Goal: Information Seeking & Learning: Learn about a topic

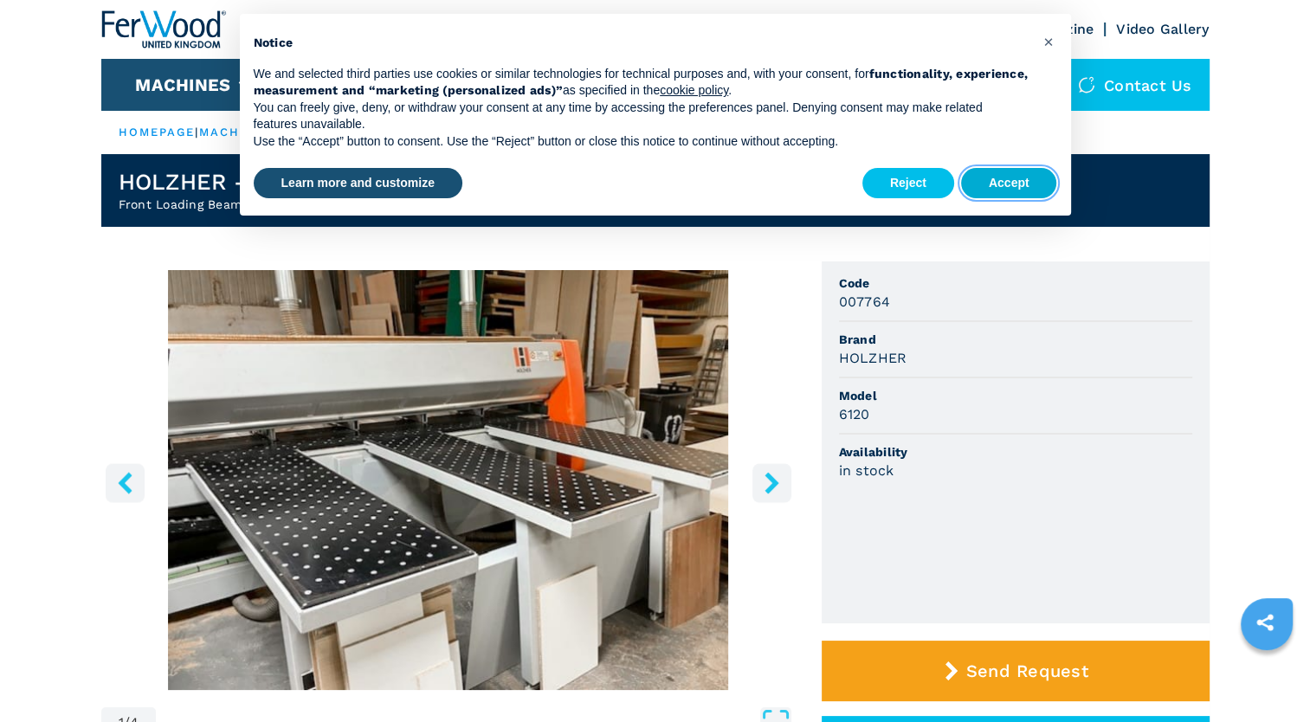
click at [1014, 175] on button "Accept" at bounding box center [1009, 183] width 96 height 31
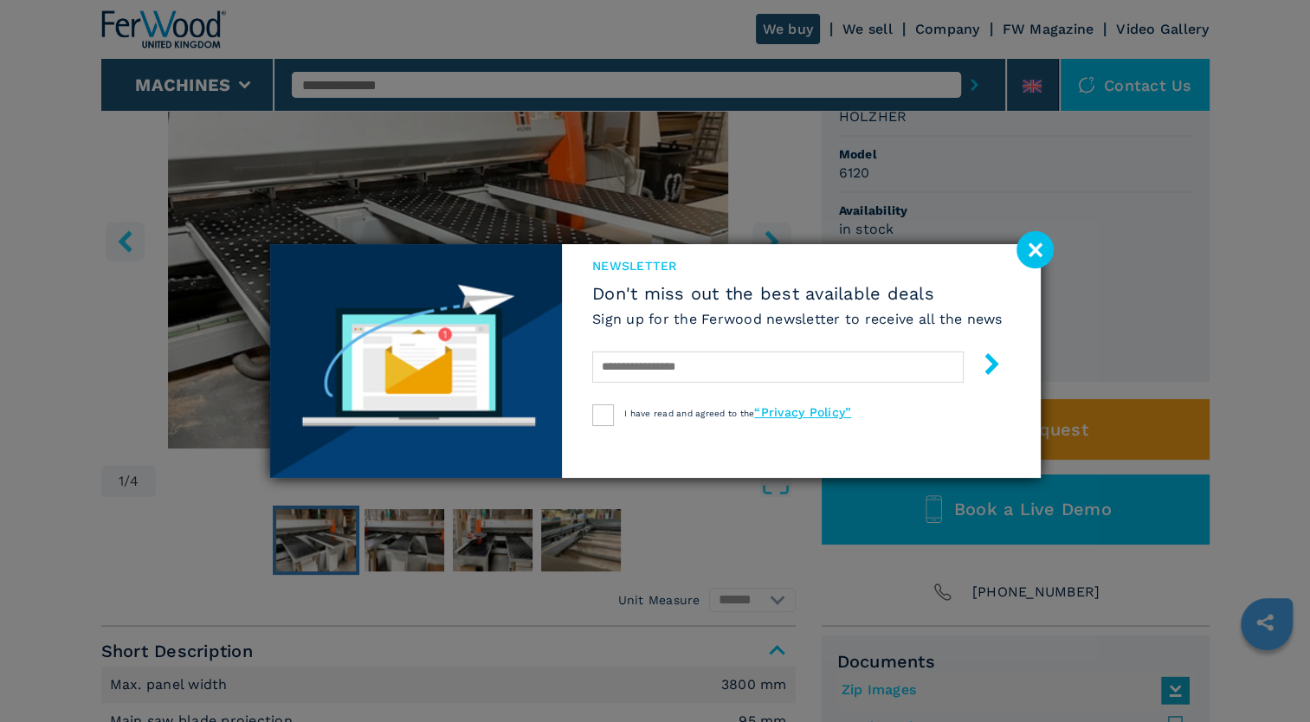
scroll to position [246, 0]
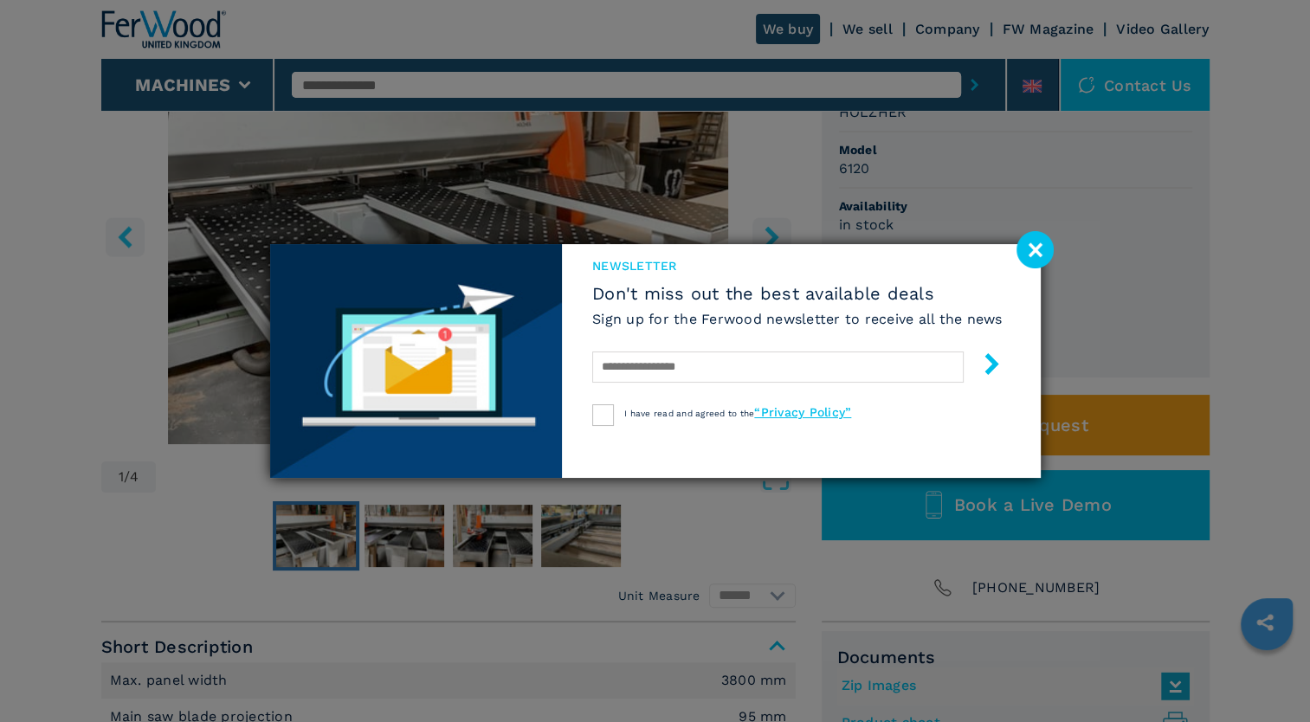
click at [1033, 260] on image at bounding box center [1034, 249] width 37 height 37
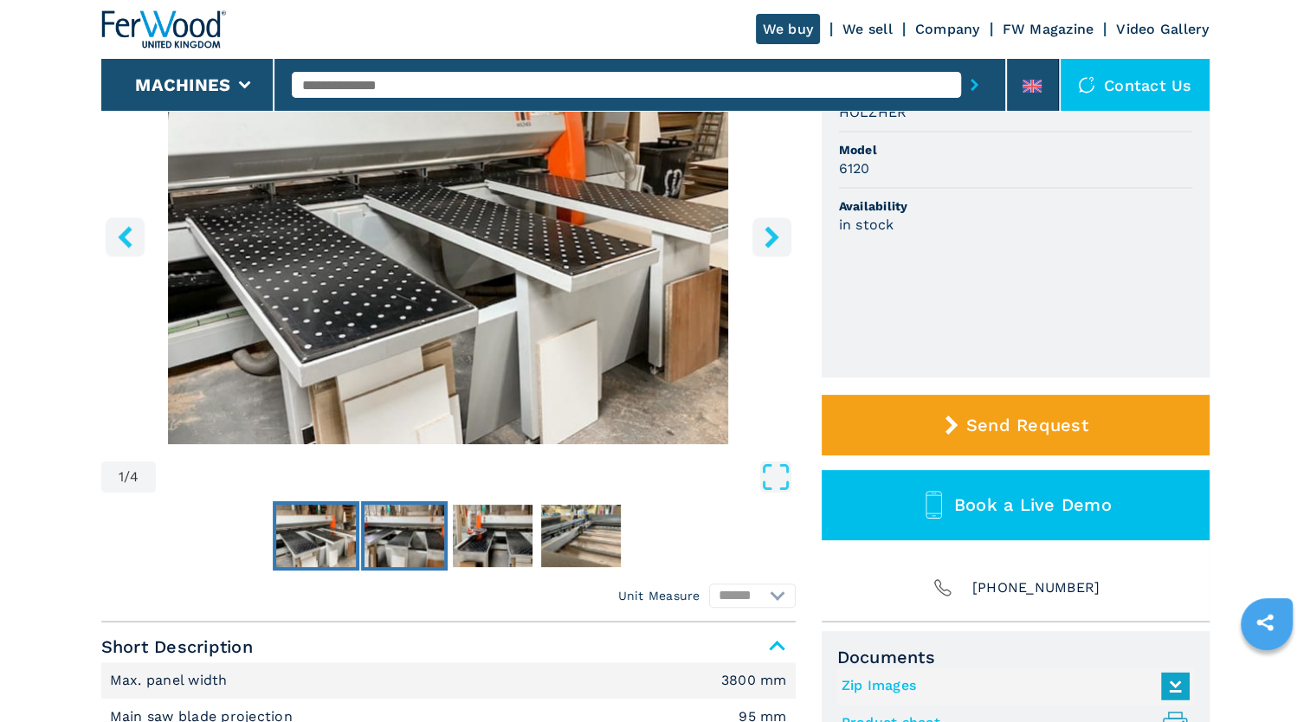
click at [419, 502] on button "Go to Slide 2" at bounding box center [404, 535] width 87 height 69
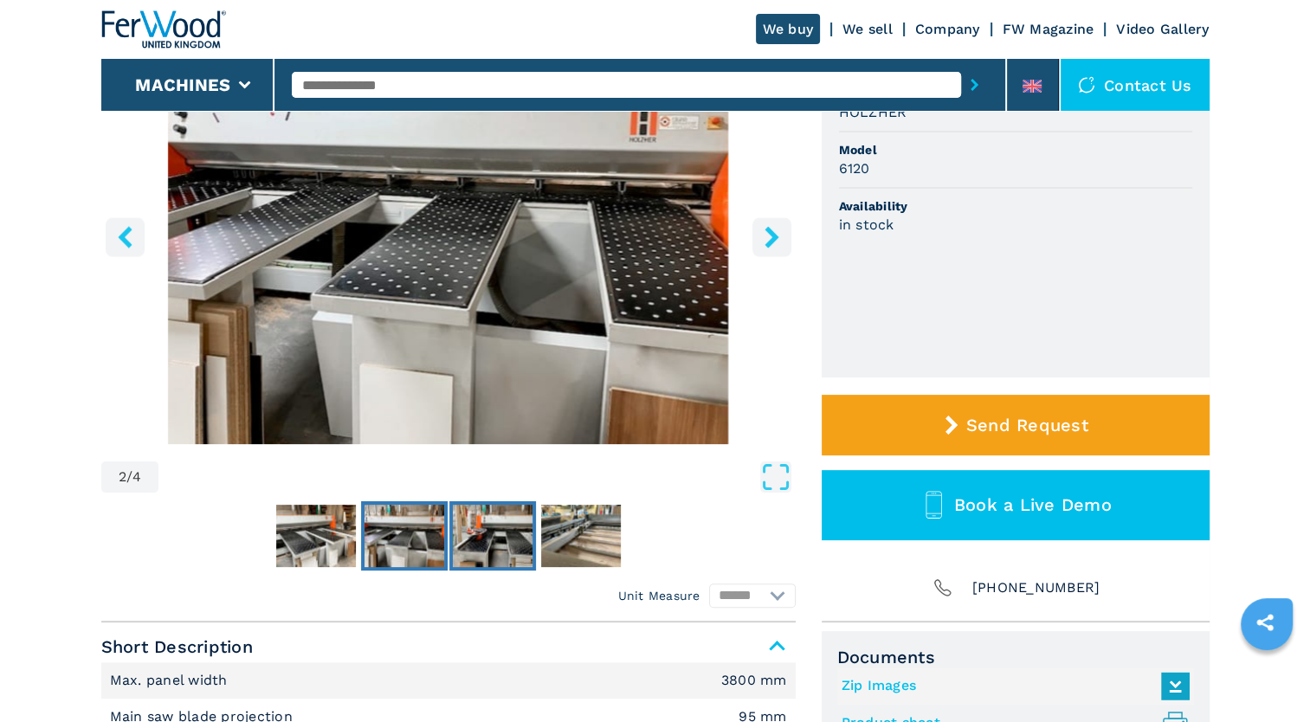
click at [488, 531] on img "Go to Slide 3" at bounding box center [493, 536] width 80 height 62
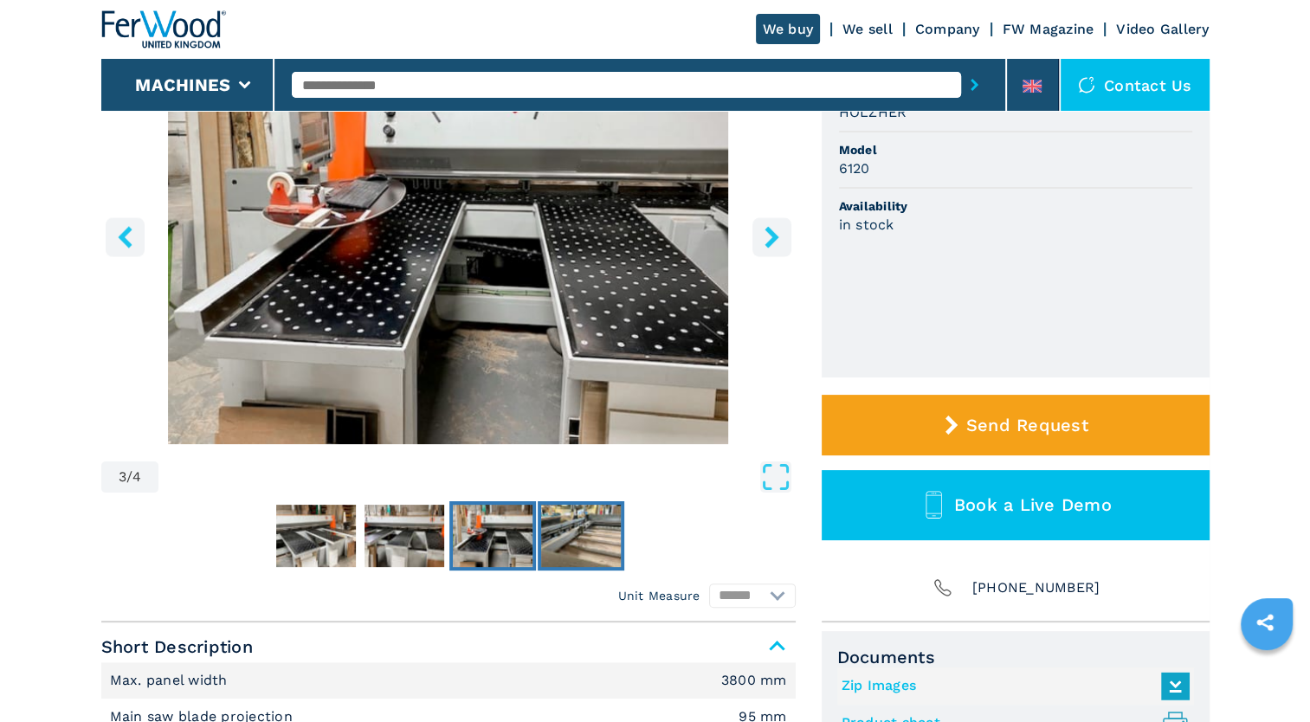
click at [572, 538] on img "Go to Slide 4" at bounding box center [581, 536] width 80 height 62
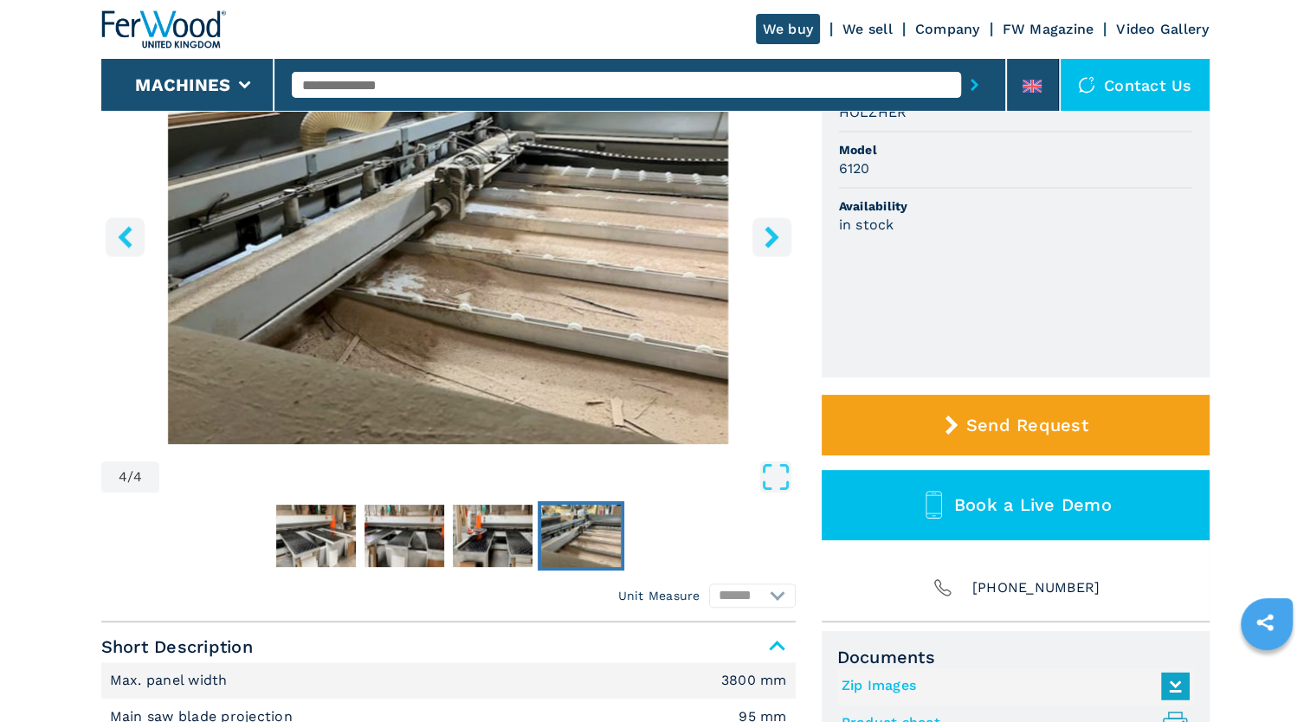
click at [773, 227] on icon "right-button" at bounding box center [772, 237] width 22 height 22
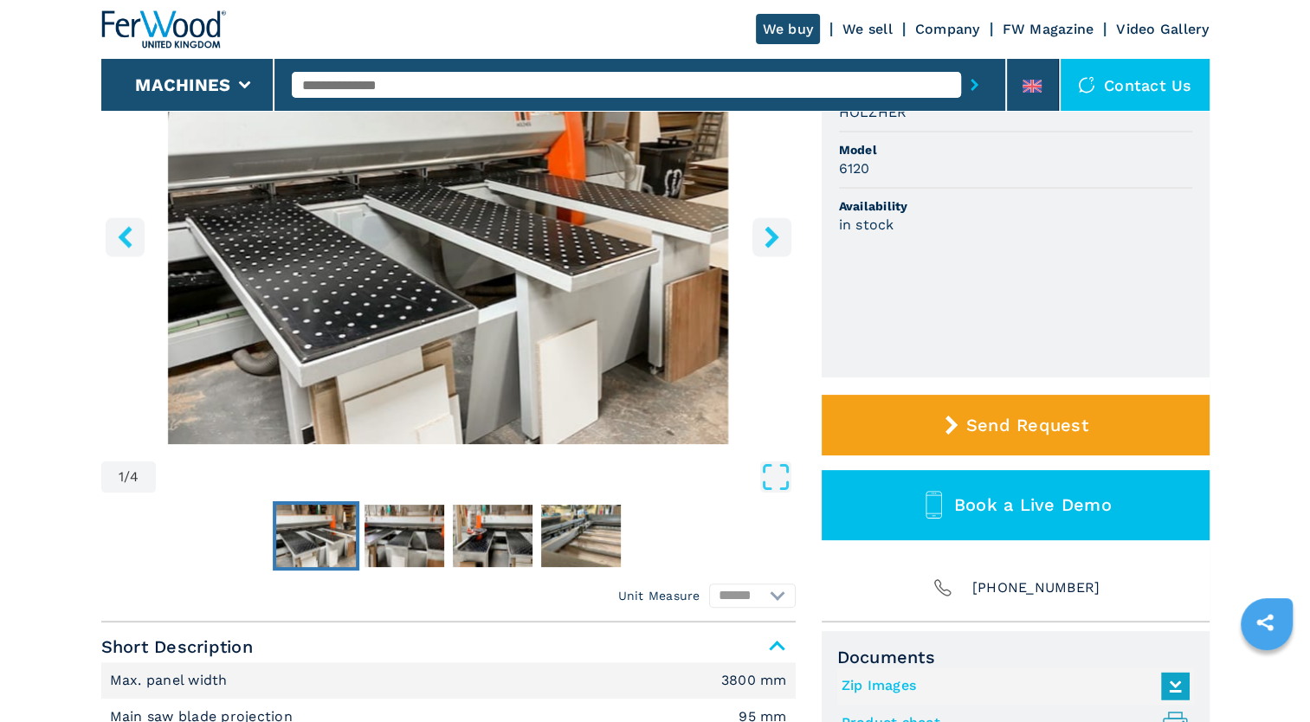
click at [773, 227] on icon "right-button" at bounding box center [772, 237] width 22 height 22
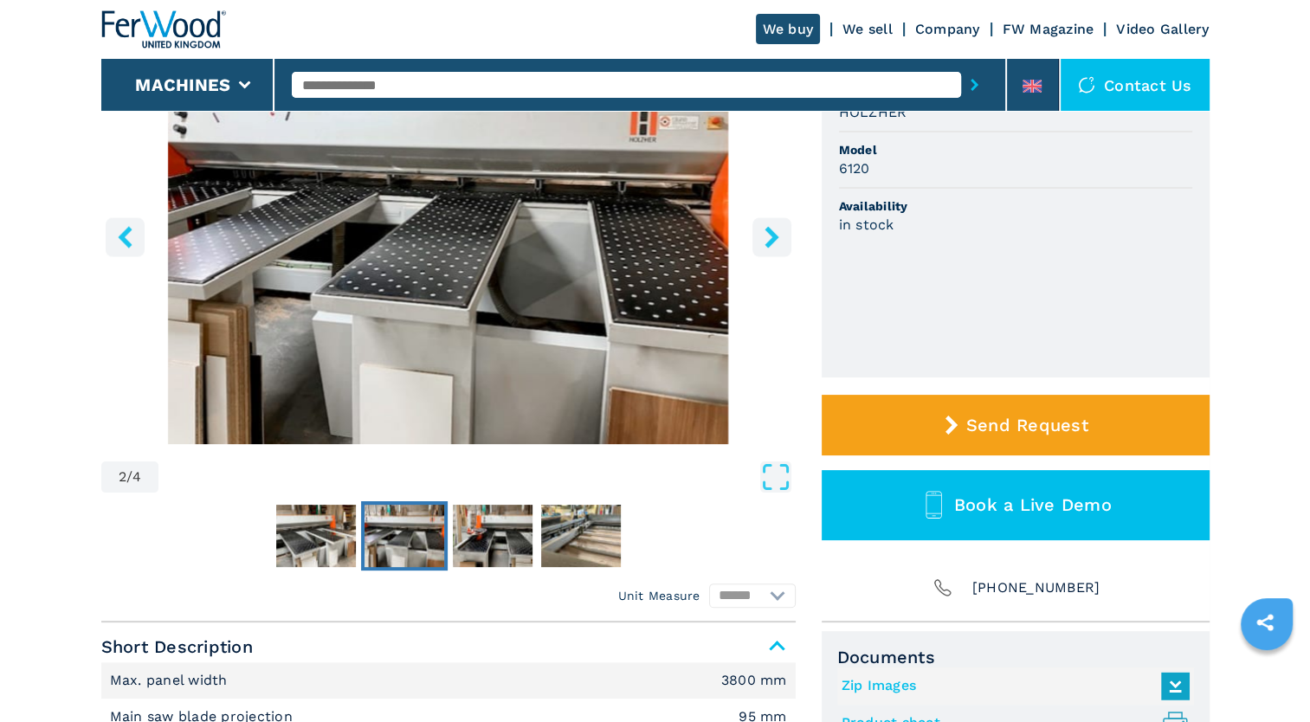
click at [773, 227] on icon "right-button" at bounding box center [772, 237] width 22 height 22
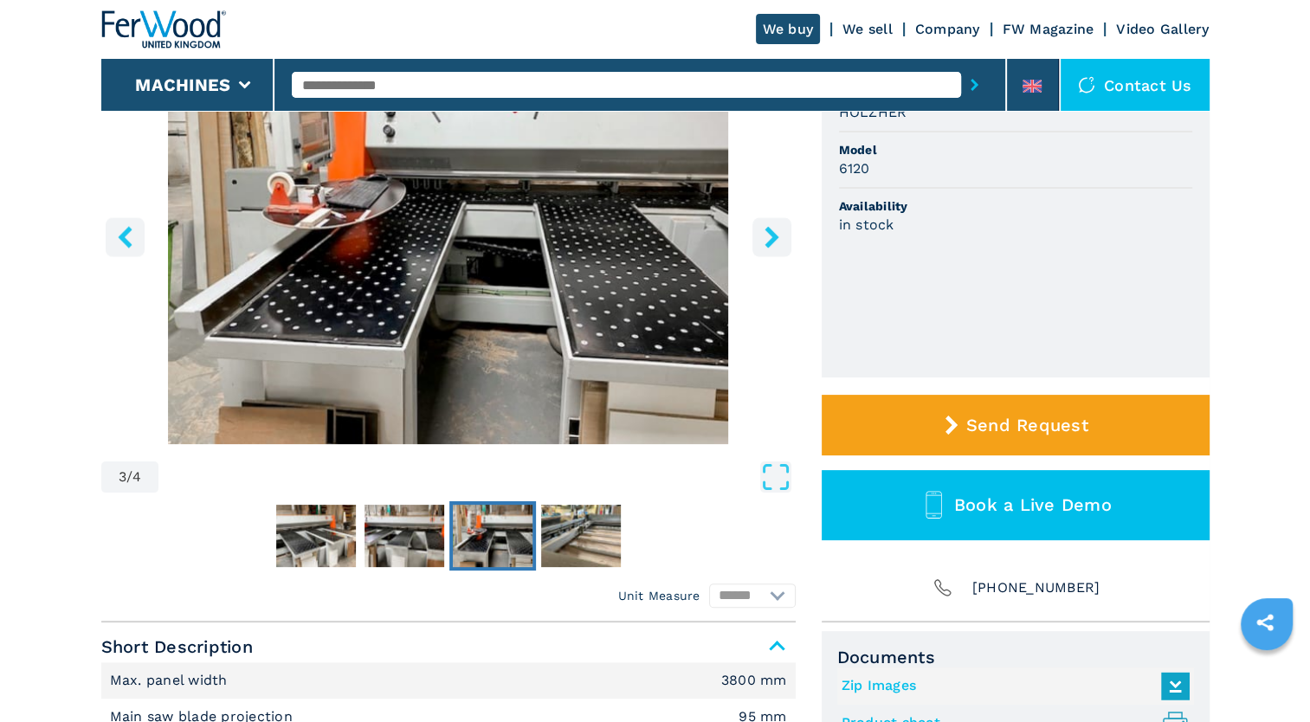
click at [773, 227] on icon "right-button" at bounding box center [772, 237] width 22 height 22
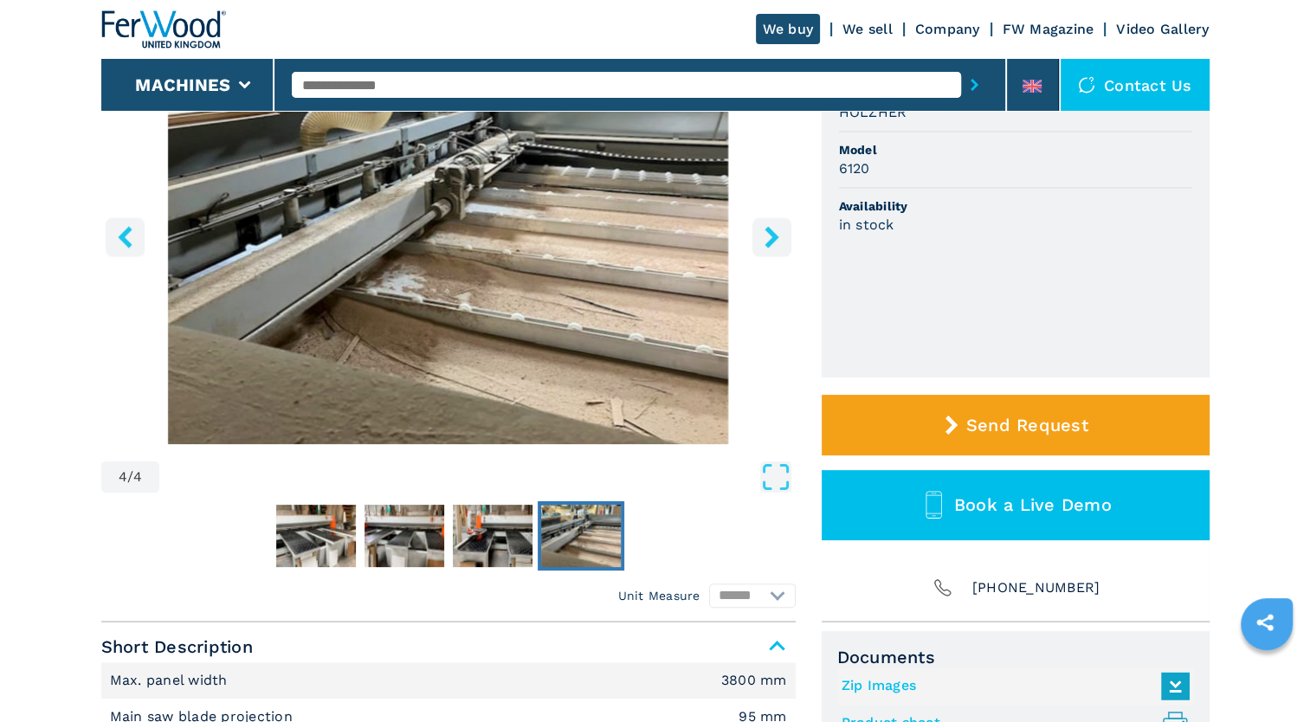
click at [773, 227] on icon "right-button" at bounding box center [772, 237] width 22 height 22
